Goal: Transaction & Acquisition: Purchase product/service

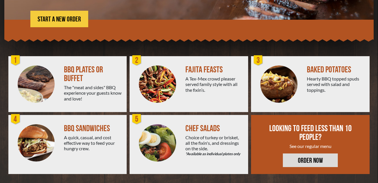
scroll to position [122, 0]
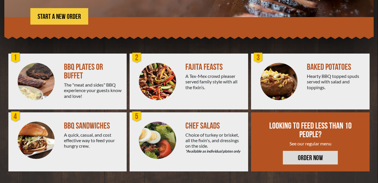
click at [76, 83] on div "The "meat and sides" BBQ experience your guests know and love!" at bounding box center [93, 90] width 58 height 17
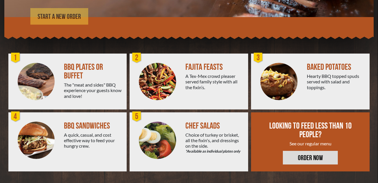
click at [65, 14] on span "START A NEW ORDER" at bounding box center [59, 16] width 43 height 7
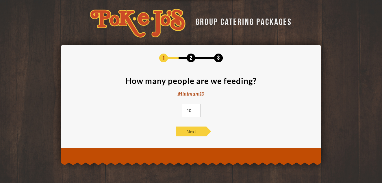
drag, startPoint x: 191, startPoint y: 109, endPoint x: 164, endPoint y: 108, distance: 26.3
click at [164, 108] on section "How many people are we feeding? Minimum 10 10" at bounding box center [191, 99] width 243 height 44
type input "20"
click at [203, 133] on span "Next" at bounding box center [191, 131] width 30 height 10
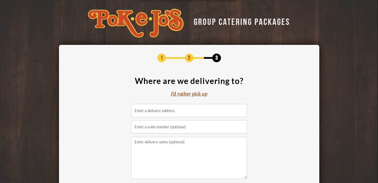
click at [188, 92] on div "I'd rather pick up" at bounding box center [189, 93] width 36 height 7
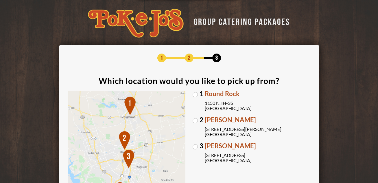
click at [194, 95] on label "1 Round Rock 1150 N. IH-35 Round Rock, TX 78761" at bounding box center [251, 100] width 118 height 20
click at [0, 0] on input "1 Round Rock 1150 N. IH-35 Round Rock, TX 78761" at bounding box center [0, 0] width 0 height 0
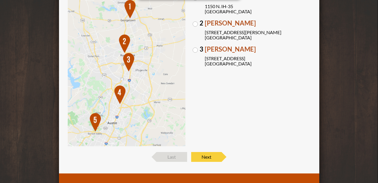
scroll to position [105, 0]
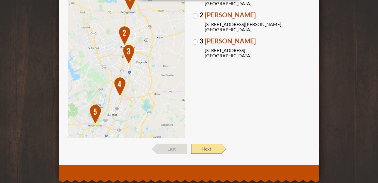
click at [212, 150] on span "Next" at bounding box center [206, 149] width 30 height 10
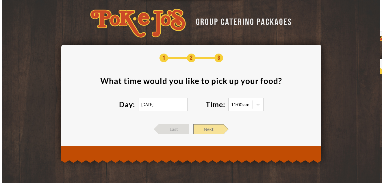
scroll to position [0, 0]
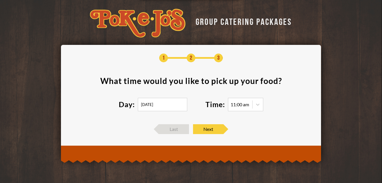
click at [175, 104] on input "10/02/2025" at bounding box center [162, 104] width 49 height 13
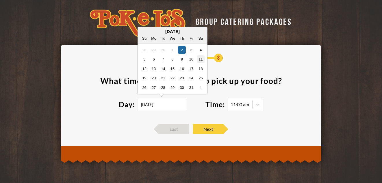
click at [199, 60] on div "11" at bounding box center [201, 59] width 8 height 8
type input "10/11/2025"
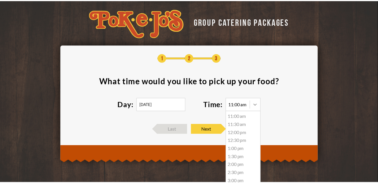
scroll to position [1, 0]
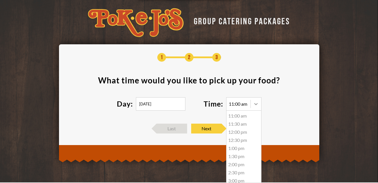
click at [257, 105] on icon at bounding box center [256, 104] width 6 height 6
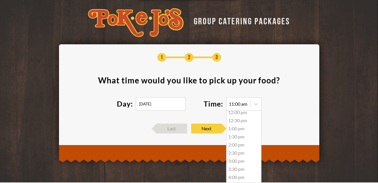
click at [235, 127] on div "1:00 pm" at bounding box center [243, 128] width 35 height 8
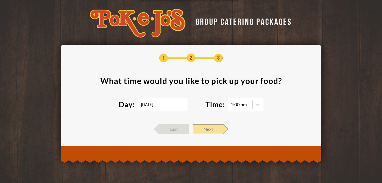
click at [212, 127] on span "Next" at bounding box center [208, 129] width 30 height 10
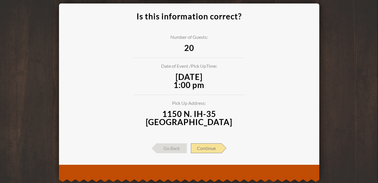
click at [215, 146] on span "Continue" at bounding box center [206, 148] width 31 height 10
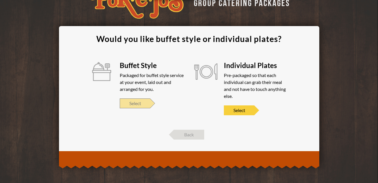
click at [143, 105] on span "Select" at bounding box center [135, 103] width 30 height 10
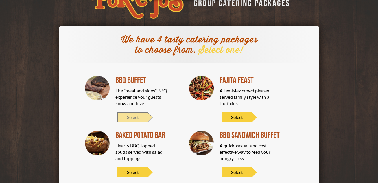
click at [134, 117] on span "Select" at bounding box center [132, 117] width 30 height 10
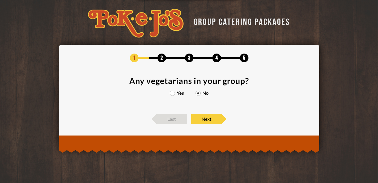
scroll to position [0, 0]
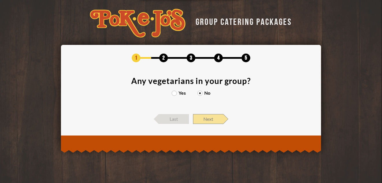
click at [209, 117] on span "Next" at bounding box center [208, 119] width 30 height 10
